Goal: Contribute content

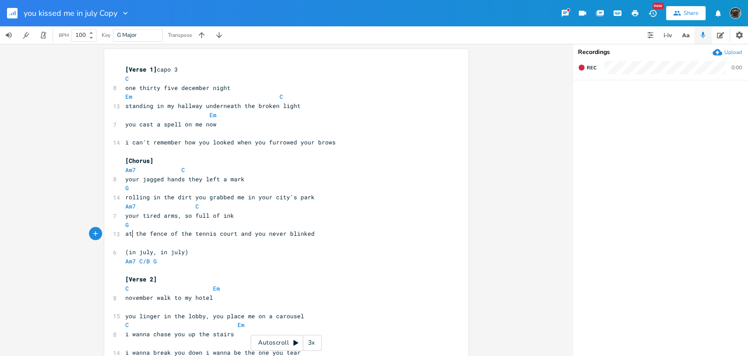
click at [131, 235] on span "at the fence of the tennis court and you never blinked" at bounding box center [219, 233] width 189 height 8
drag, startPoint x: 133, startPoint y: 234, endPoint x: 122, endPoint y: 233, distance: 11.4
click at [124, 233] on pre "at the fence of the tennis court and you never blinked" at bounding box center [282, 233] width 317 height 9
type textarea "lean on"
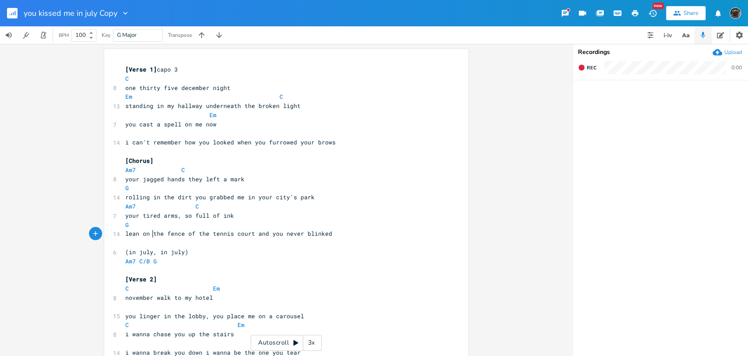
click at [190, 232] on span "lean on the fence of the tennis court and you never blinked" at bounding box center [228, 233] width 207 height 8
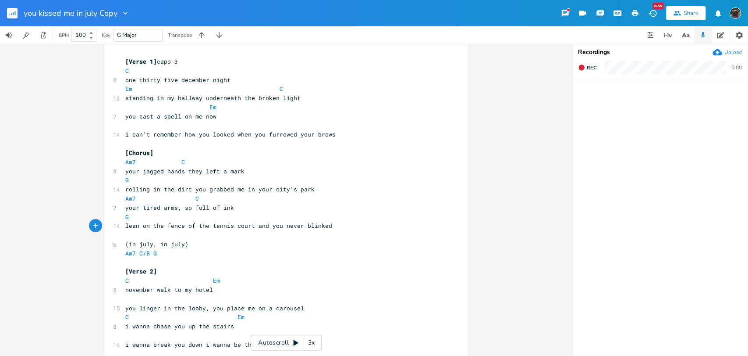
scroll to position [0, 0]
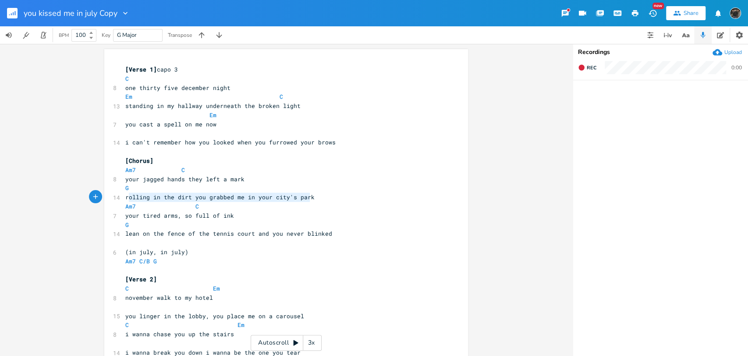
type textarea "rolling in the dirt you grabbed me in your city's park"
drag, startPoint x: 314, startPoint y: 196, endPoint x: 123, endPoint y: 196, distance: 191.2
click at [124, 196] on pre "rolling in the dirt you grabbed me in your city's park" at bounding box center [282, 196] width 317 height 9
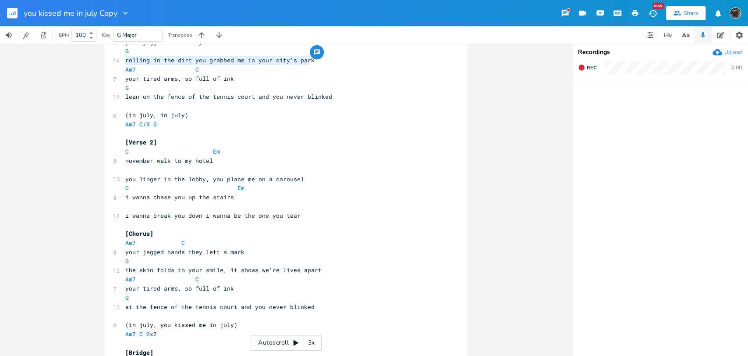
scroll to position [195, 0]
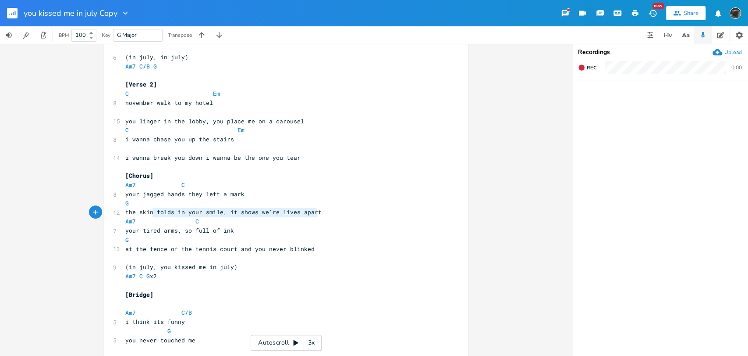
type textarea "the skin folds in your smile, it shows we're lives apart"
drag, startPoint x: 325, startPoint y: 212, endPoint x: 118, endPoint y: 216, distance: 207.9
click at [118, 216] on div "the skin folds in your smile, it shows we're lives apart x [Verse 1] capo 3 C 8…" at bounding box center [286, 233] width 364 height 758
drag, startPoint x: 228, startPoint y: 212, endPoint x: 206, endPoint y: 213, distance: 21.5
click at [206, 213] on span "rolling in the dirt you grabbed me in your city's park" at bounding box center [219, 212] width 189 height 8
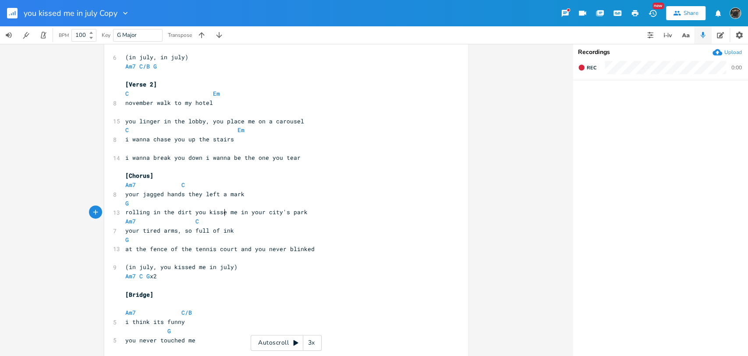
scroll to position [0, 16]
type textarea "kissed"
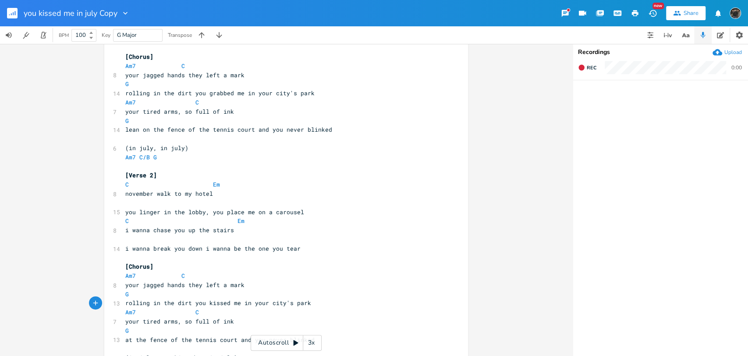
scroll to position [0, 0]
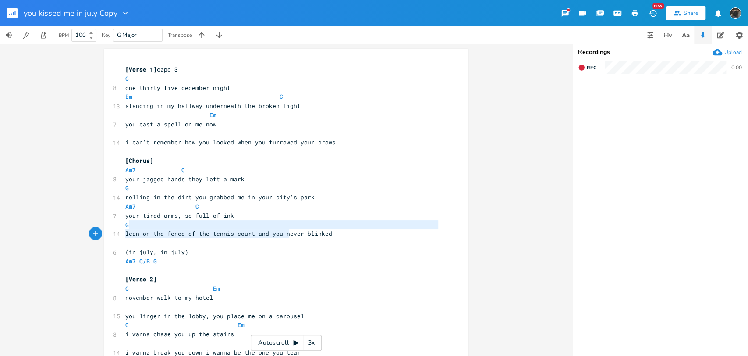
type textarea "lean on the fence of the tennis court and you"
drag, startPoint x: 340, startPoint y: 229, endPoint x: 279, endPoint y: 233, distance: 61.1
click at [326, 232] on pre "lean on the fence of the tennis court and you never blinked" at bounding box center [282, 233] width 317 height 9
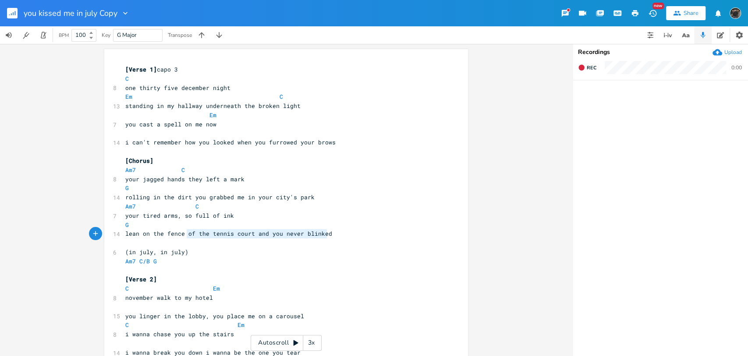
type textarea "lean on the fence of the tennis court and you never blinked"
drag, startPoint x: 329, startPoint y: 235, endPoint x: 84, endPoint y: 231, distance: 245.1
click at [84, 231] on div "lean on the fence of the tennis court and you never blinked x [Verse 1] capo 3 …" at bounding box center [286, 200] width 573 height 312
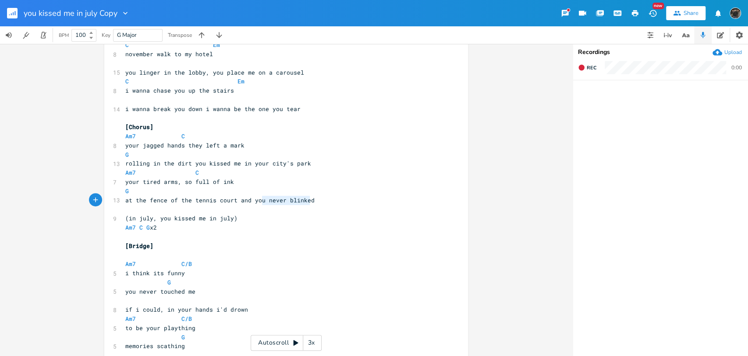
type textarea "at the fence of the tennis court and you never blinked"
drag, startPoint x: 321, startPoint y: 200, endPoint x: 116, endPoint y: 201, distance: 204.8
click at [124, 201] on div "13 at the fence of the tennis court and you never blinked" at bounding box center [282, 200] width 317 height 9
paste textarea
drag, startPoint x: 190, startPoint y: 200, endPoint x: 185, endPoint y: 201, distance: 4.4
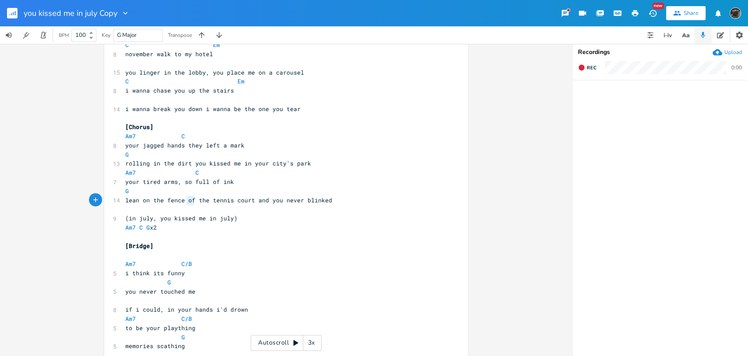
click at [185, 201] on span "lean on the fence of the tennis court and you never blinked" at bounding box center [228, 200] width 207 height 8
type textarea "at"
click at [320, 192] on pre "G" at bounding box center [282, 190] width 317 height 9
click at [311, 165] on pre "rolling in the dirt you kissed me in your city's park" at bounding box center [282, 163] width 317 height 9
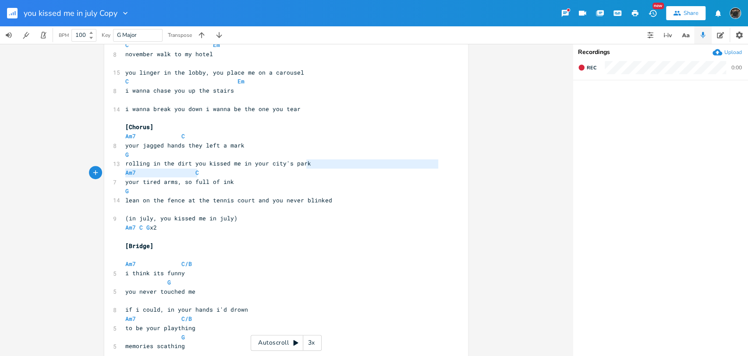
type textarea "in your city's park"
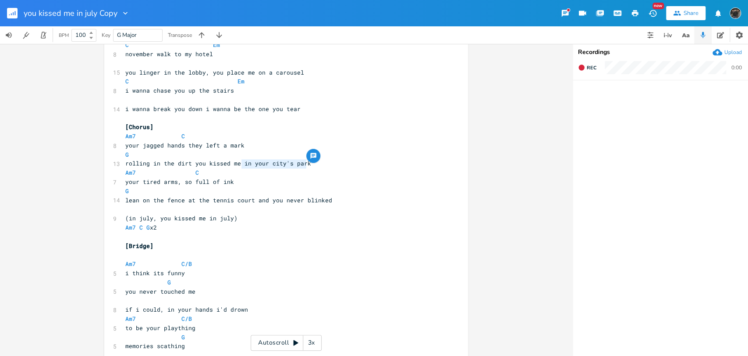
drag, startPoint x: 311, startPoint y: 162, endPoint x: 239, endPoint y: 166, distance: 72.0
click at [239, 166] on pre "rolling in the dirt you kissed me in your city's park" at bounding box center [282, 163] width 317 height 9
click at [356, 189] on pre "G" at bounding box center [282, 190] width 317 height 9
drag, startPoint x: 319, startPoint y: 166, endPoint x: 240, endPoint y: 166, distance: 78.9
click at [240, 166] on pre "rolling in the dirt you kissed me in your city's park" at bounding box center [282, 163] width 317 height 9
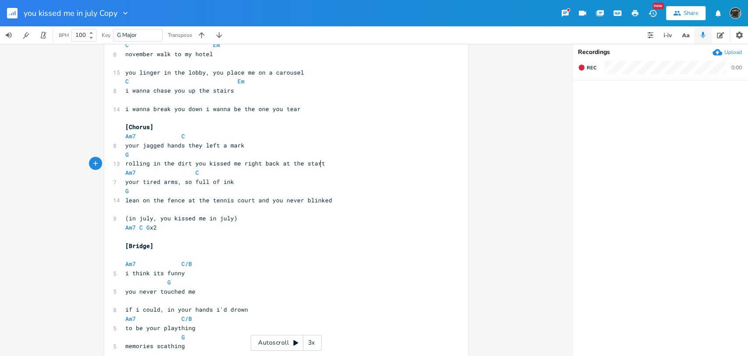
scroll to position [0, 56]
type textarea "right back at the start"
click at [287, 342] on div "Autoscroll 3x" at bounding box center [286, 343] width 71 height 16
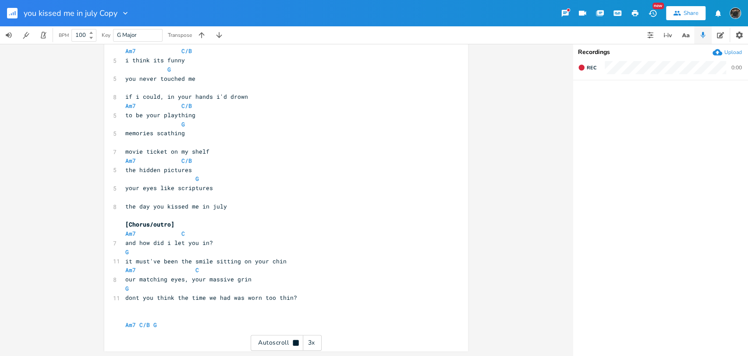
scroll to position [456, 0]
click at [196, 330] on pre "​" at bounding box center [282, 333] width 317 height 9
click at [193, 320] on pre "Am7 C/B G" at bounding box center [282, 324] width 317 height 9
type textarea "x2"
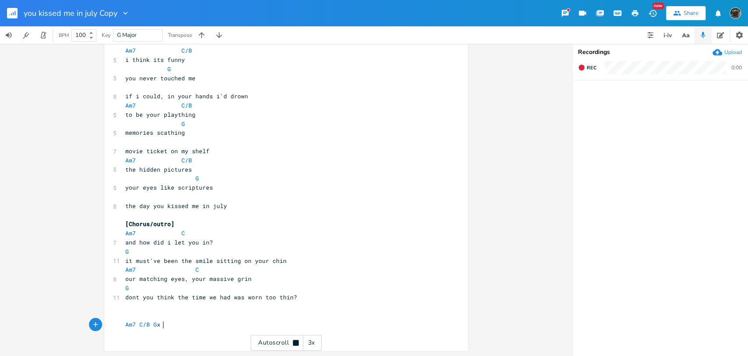
scroll to position [0, 7]
click at [184, 336] on pre "​" at bounding box center [282, 333] width 317 height 9
type textarea "in july, in july, july july juy"
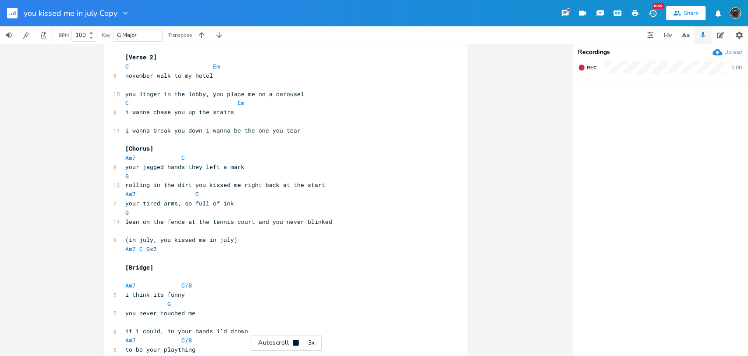
click at [285, 340] on div "Autoscroll 3x" at bounding box center [286, 343] width 71 height 16
click at [488, 320] on div "ly~ x [Verse 1] capo 3 C 8 one thirty five december night Em C 13 standing in m…" at bounding box center [286, 200] width 573 height 312
type textarea "G you never touched me"
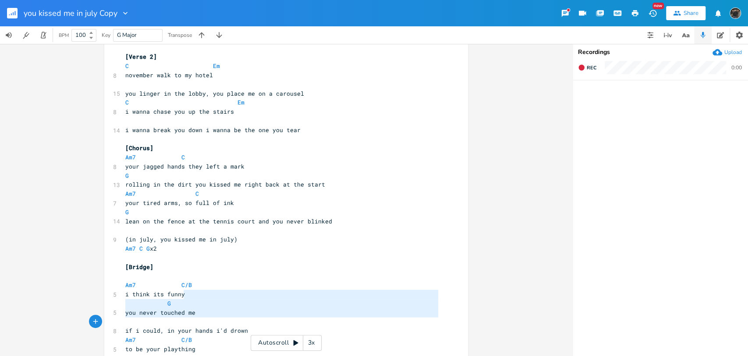
scroll to position [0, 7]
click at [13, 14] on icon "button" at bounding box center [13, 13] width 1 height 3
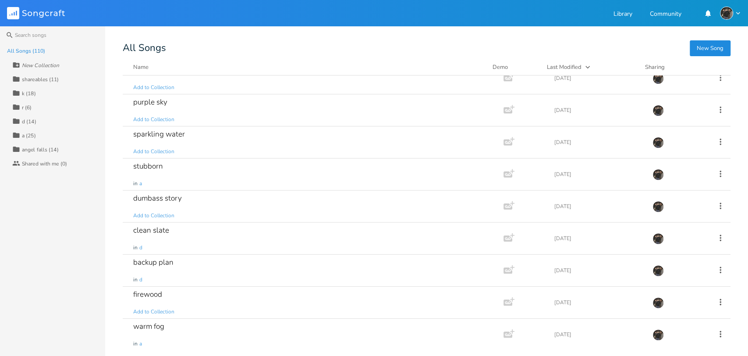
scroll to position [3242, 0]
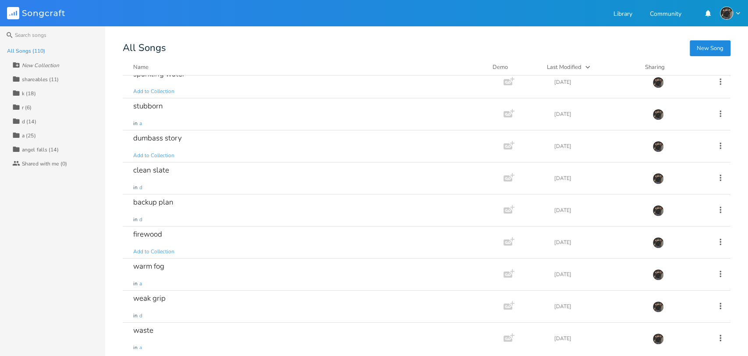
click at [0, 177] on div "All Songs (110) New Collection Collection shareables (11) Collection k (18) Col…" at bounding box center [52, 200] width 105 height 312
